Goal: Information Seeking & Learning: Learn about a topic

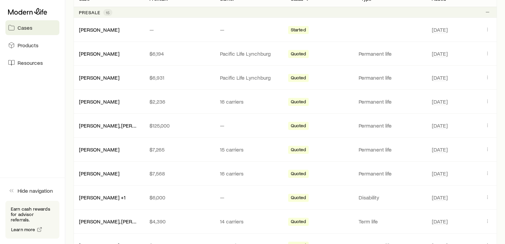
scroll to position [140, 0]
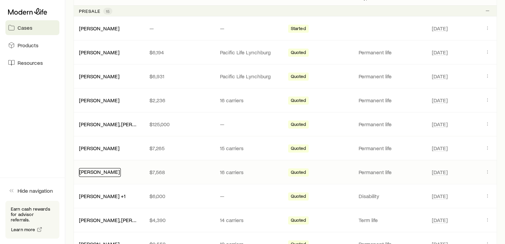
click at [100, 169] on link "[PERSON_NAME]" at bounding box center [99, 171] width 40 height 6
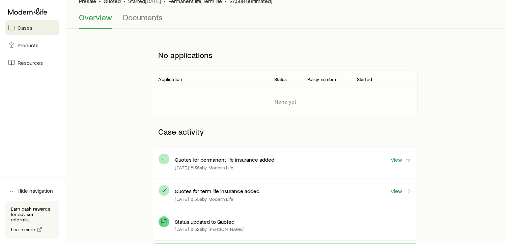
scroll to position [84, 0]
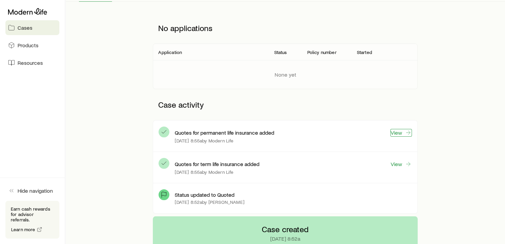
click at [397, 131] on link "View" at bounding box center [401, 133] width 22 height 8
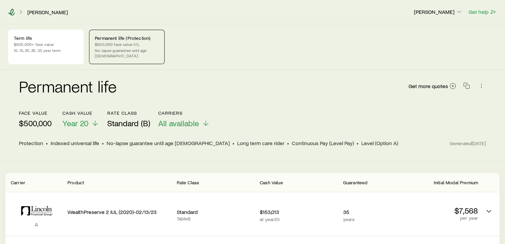
click at [11, 12] on icon at bounding box center [11, 12] width 6 height 7
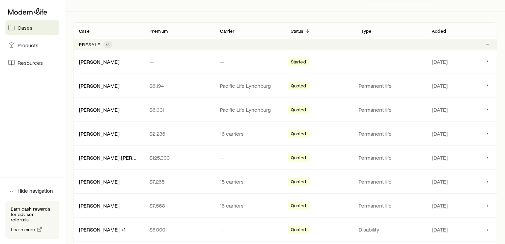
scroll to position [108, 0]
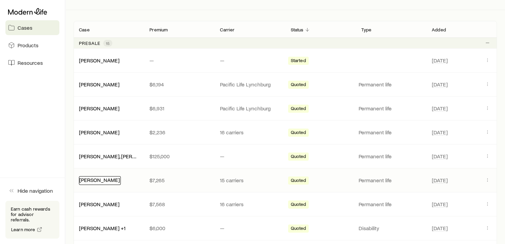
click at [97, 180] on link "[PERSON_NAME]" at bounding box center [99, 179] width 40 height 6
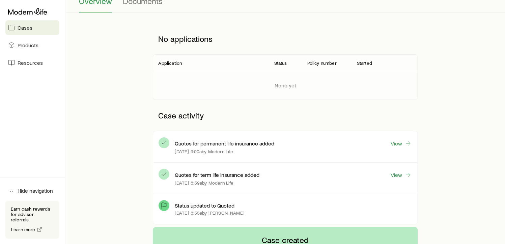
scroll to position [94, 0]
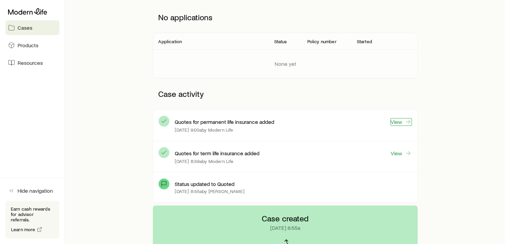
click at [391, 121] on link "View" at bounding box center [401, 122] width 22 height 8
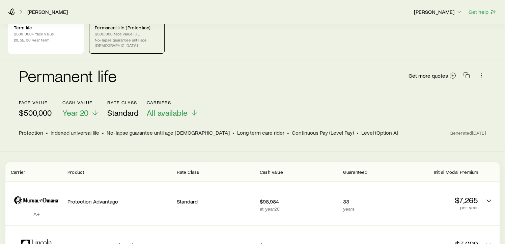
scroll to position [11, 0]
click at [12, 10] on icon at bounding box center [11, 11] width 7 height 7
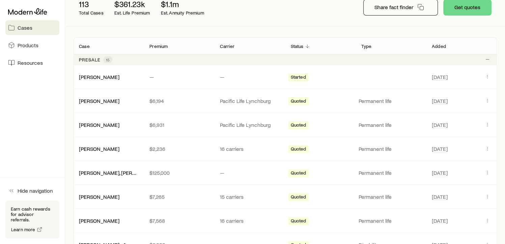
scroll to position [117, 0]
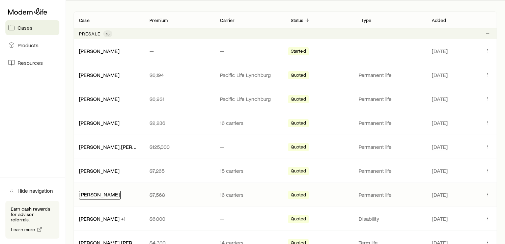
click at [97, 194] on link "[PERSON_NAME]" at bounding box center [99, 194] width 40 height 6
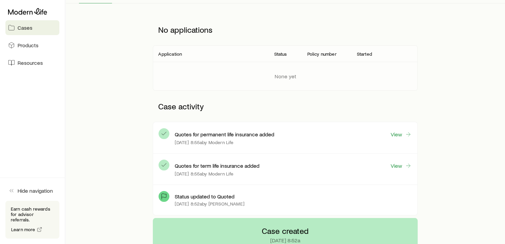
scroll to position [84, 0]
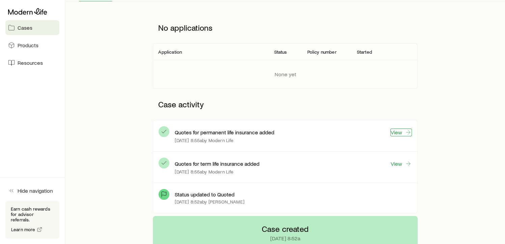
click at [399, 131] on link "View" at bounding box center [401, 133] width 22 height 8
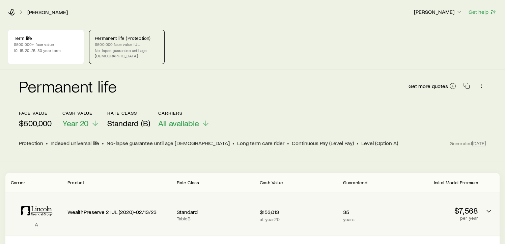
click at [124, 209] on p "WealthPreserve 2 IUL (2020)-02/13/23" at bounding box center [119, 212] width 104 height 7
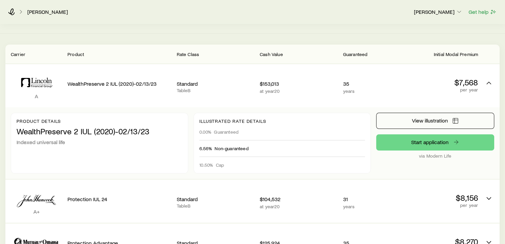
scroll to position [135, 0]
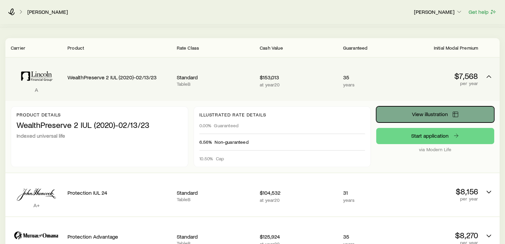
click at [456, 106] on button "View illustration" at bounding box center [435, 114] width 118 height 16
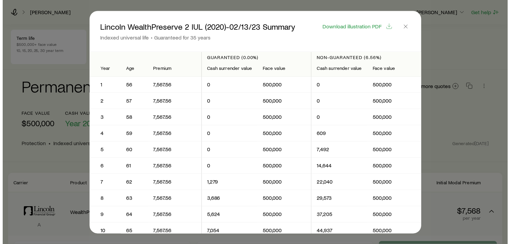
scroll to position [0, 0]
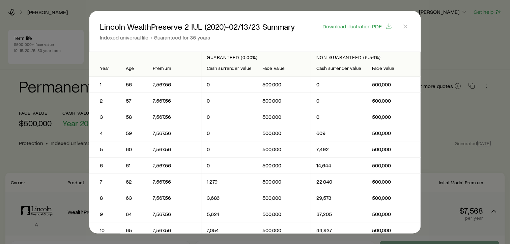
click at [456, 103] on div at bounding box center [255, 122] width 510 height 244
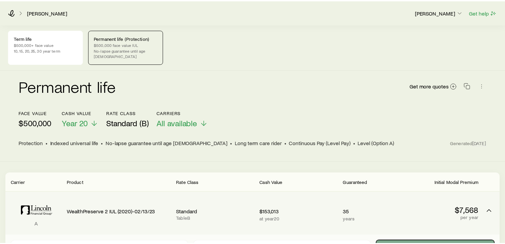
scroll to position [135, 0]
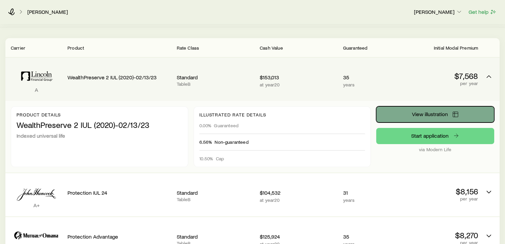
click at [456, 111] on icon "Permanent quotes" at bounding box center [455, 114] width 7 height 7
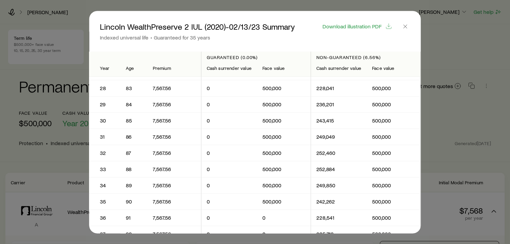
scroll to position [459, 0]
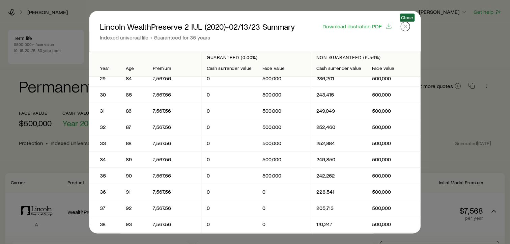
click at [407, 25] on icon "button" at bounding box center [405, 26] width 7 height 7
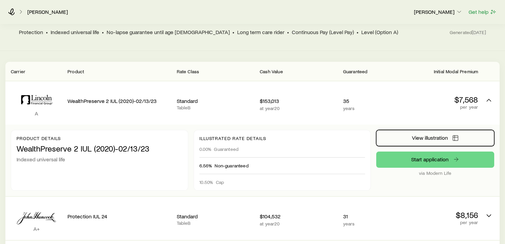
scroll to position [110, 0]
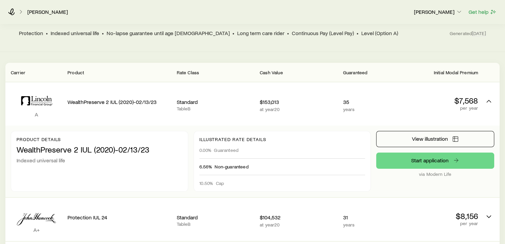
click at [396, 37] on div "Permanent life Get more quotes face value $500,000 Cash Value Year 20 Rate Clas…" at bounding box center [252, 6] width 505 height 92
click at [11, 10] on icon at bounding box center [11, 11] width 7 height 7
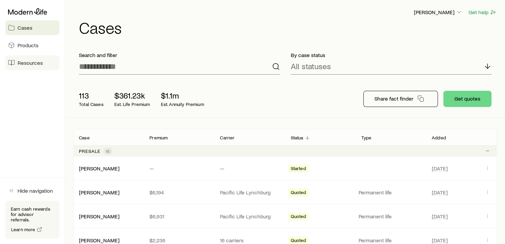
click at [38, 60] on span "Resources" at bounding box center [30, 62] width 25 height 7
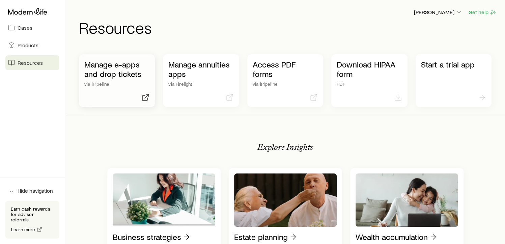
click at [126, 73] on p "Manage e-apps and drop tickets" at bounding box center [116, 69] width 65 height 19
